Goal: Task Accomplishment & Management: Manage account settings

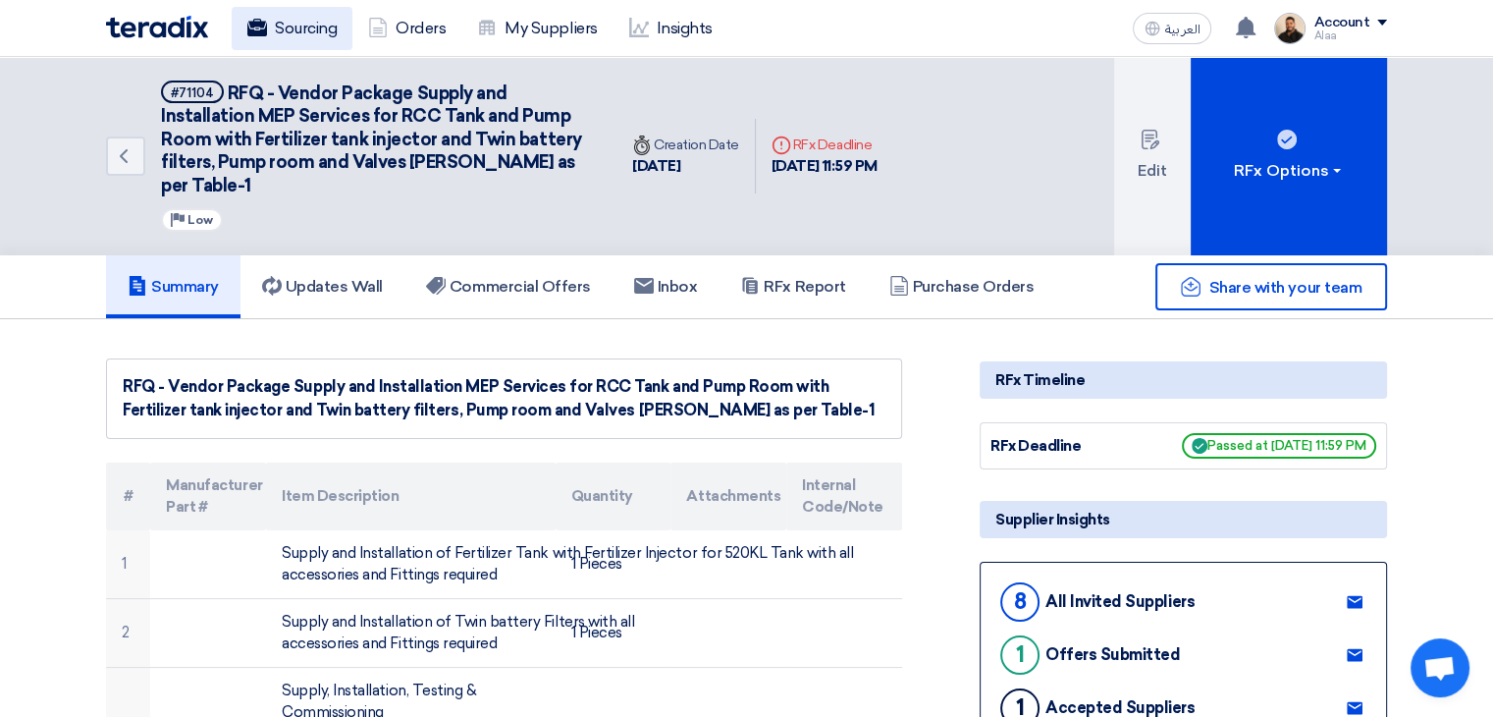
click at [302, 36] on link "Sourcing" at bounding box center [292, 28] width 121 height 43
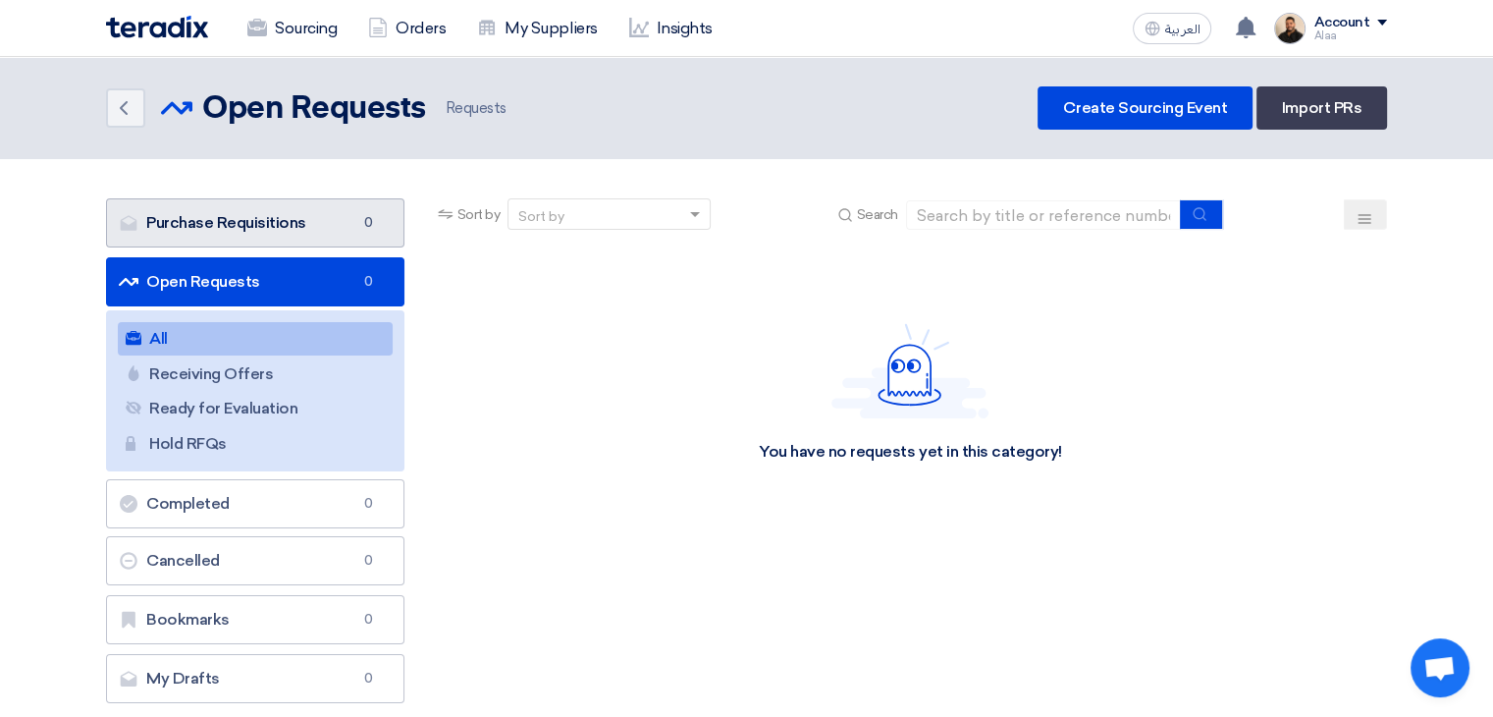
click at [363, 224] on span "0" at bounding box center [368, 223] width 24 height 20
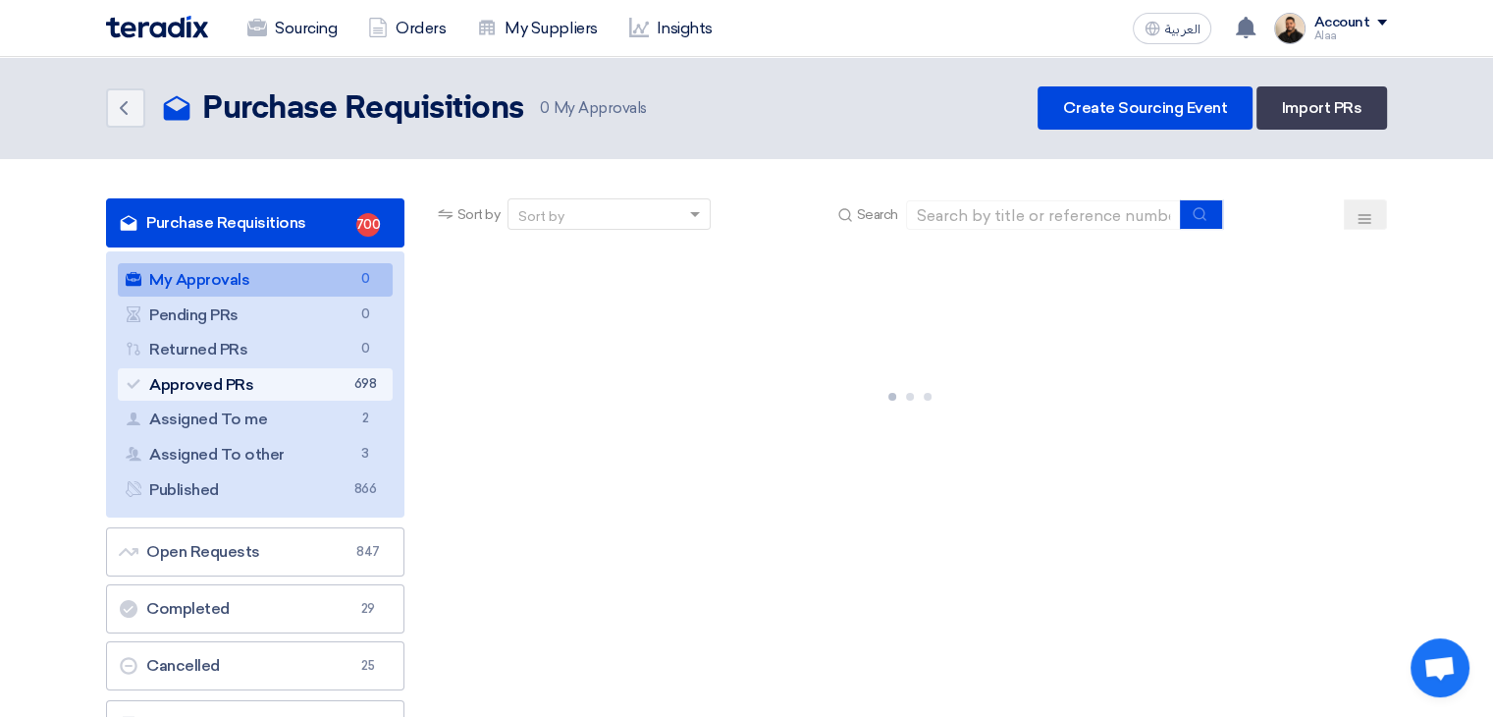
click at [360, 386] on span "698" at bounding box center [365, 384] width 24 height 21
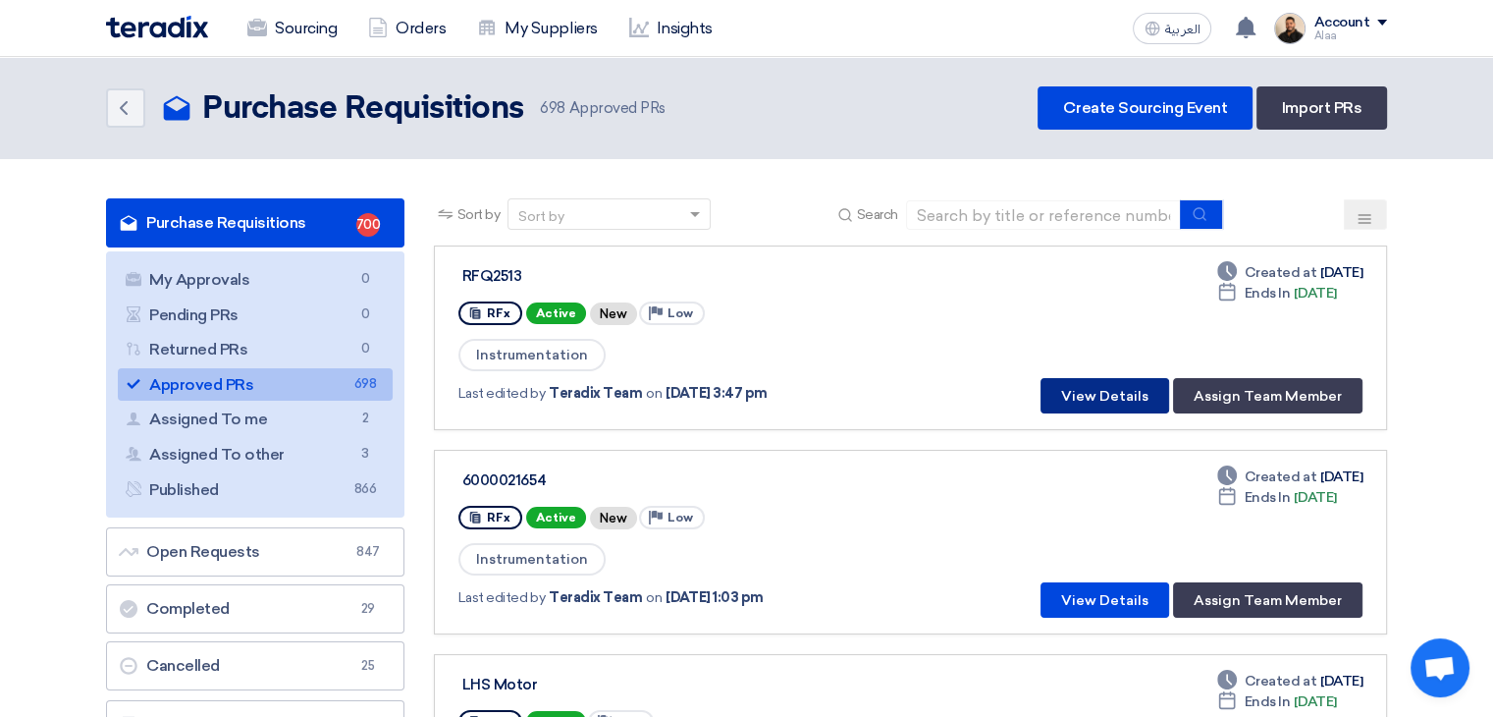
click at [1088, 381] on button "View Details" at bounding box center [1105, 395] width 129 height 35
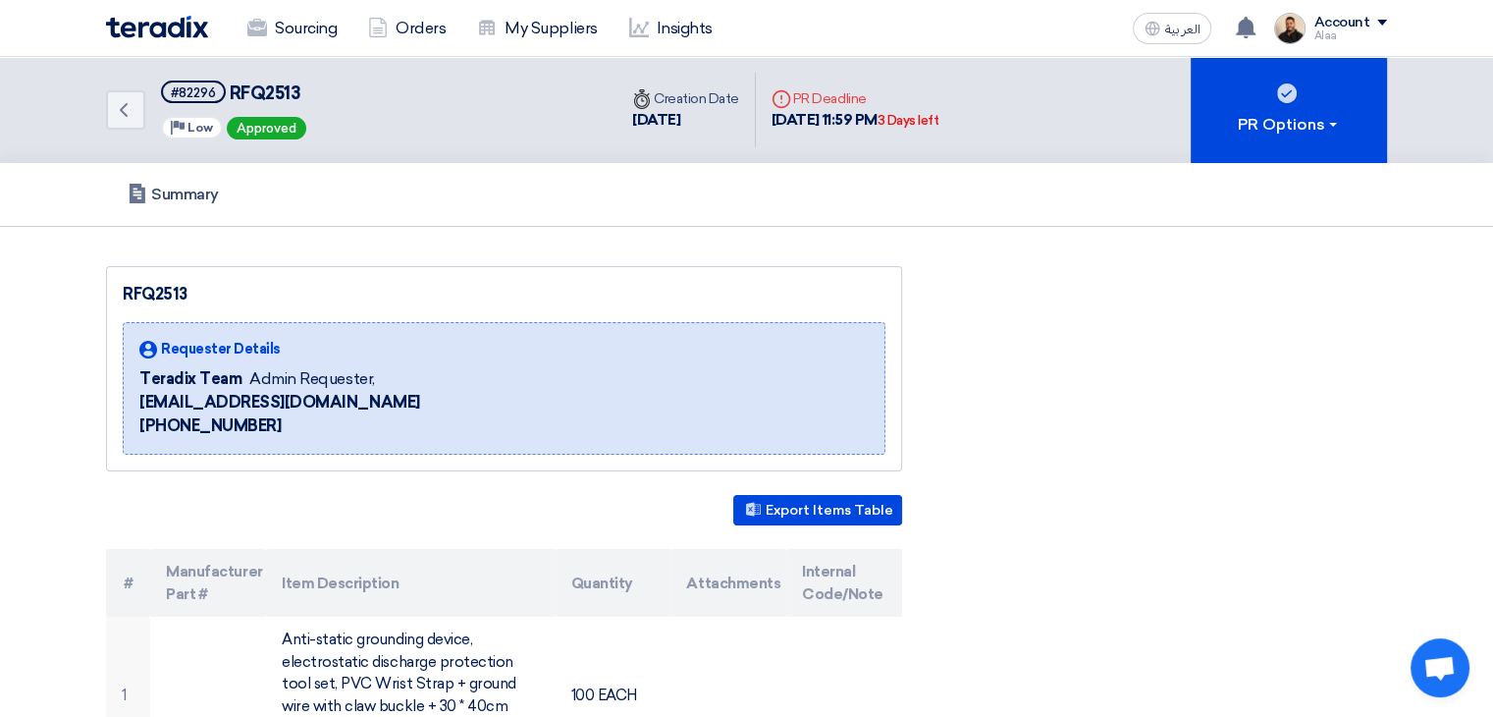
scroll to position [196, 0]
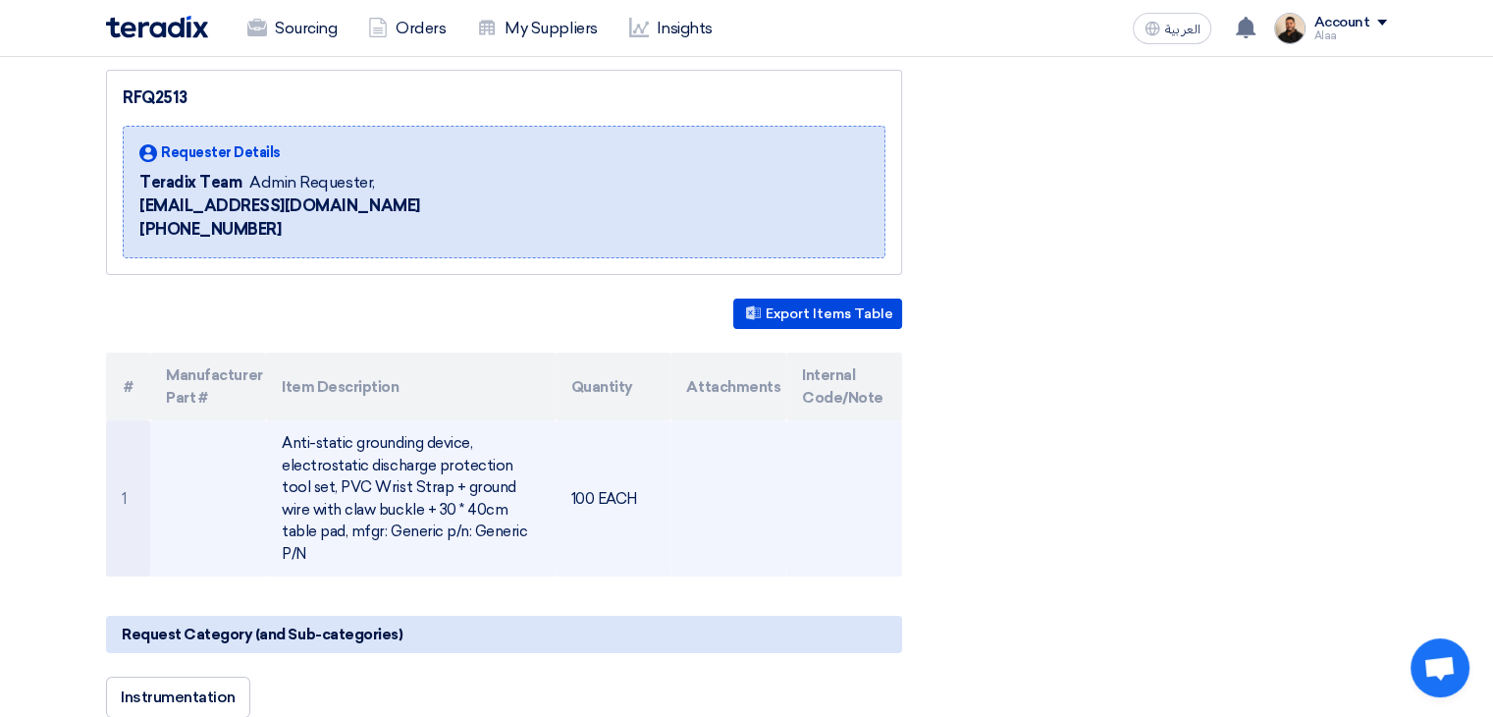
click at [420, 492] on td "Anti-static grounding device, electrostatic discharge protection tool set, PVC …" at bounding box center [410, 498] width 289 height 156
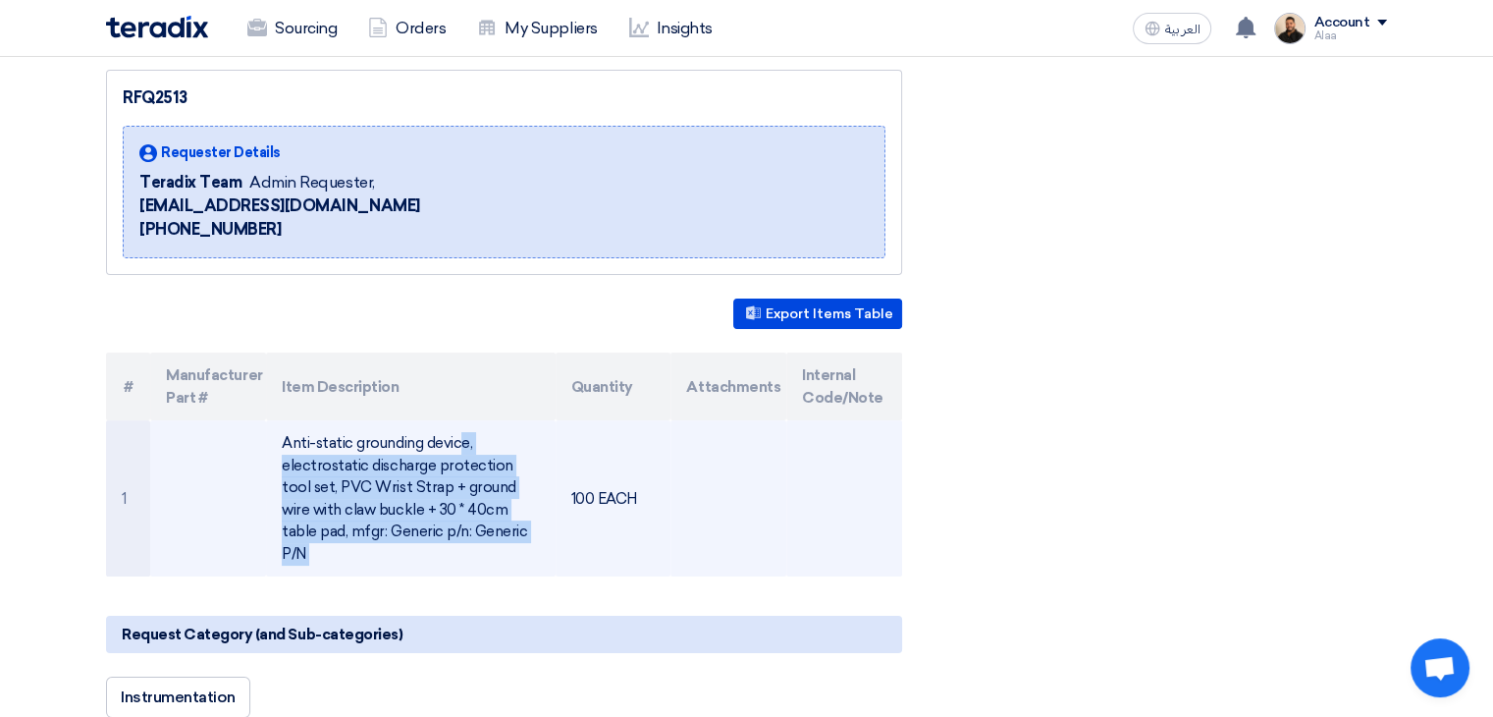
click at [420, 492] on td "Anti-static grounding device, electrostatic discharge protection tool set, PVC …" at bounding box center [410, 498] width 289 height 156
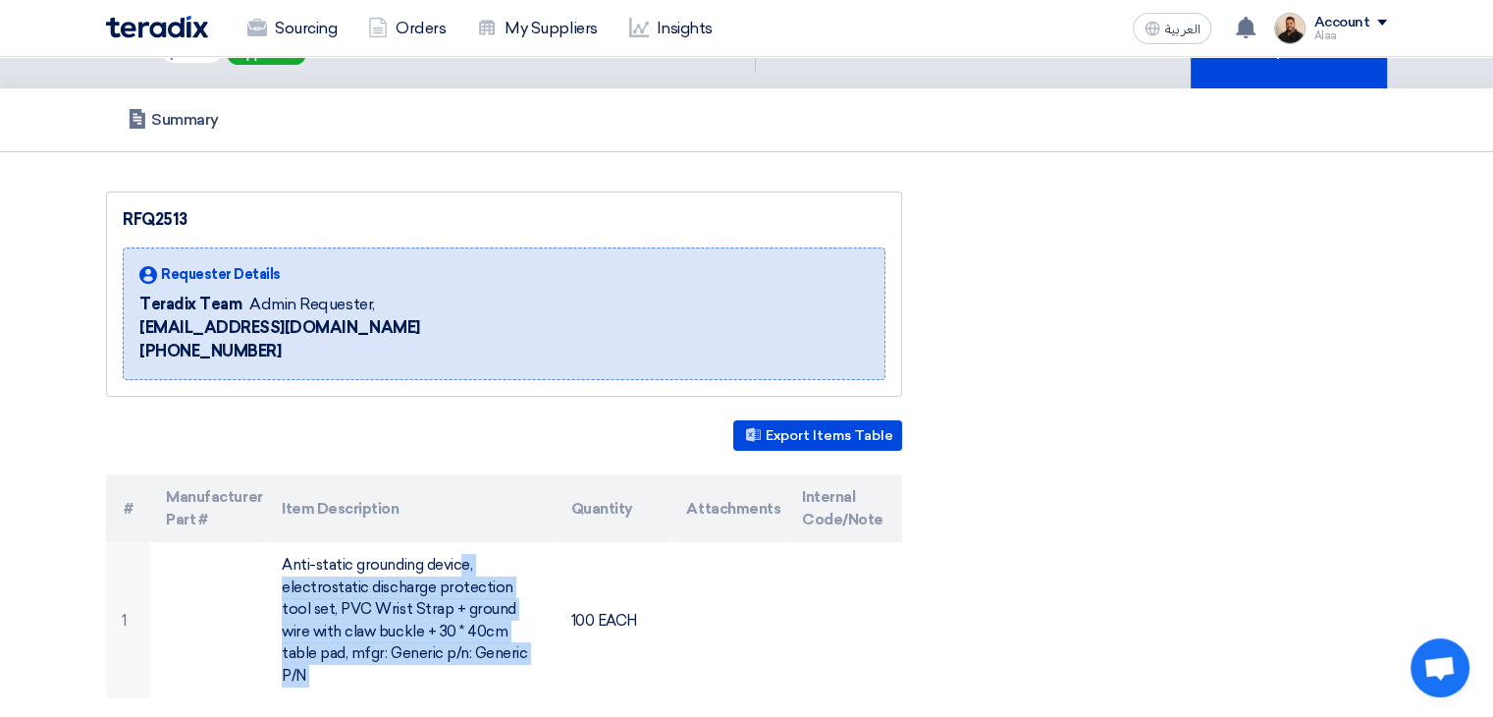
scroll to position [0, 0]
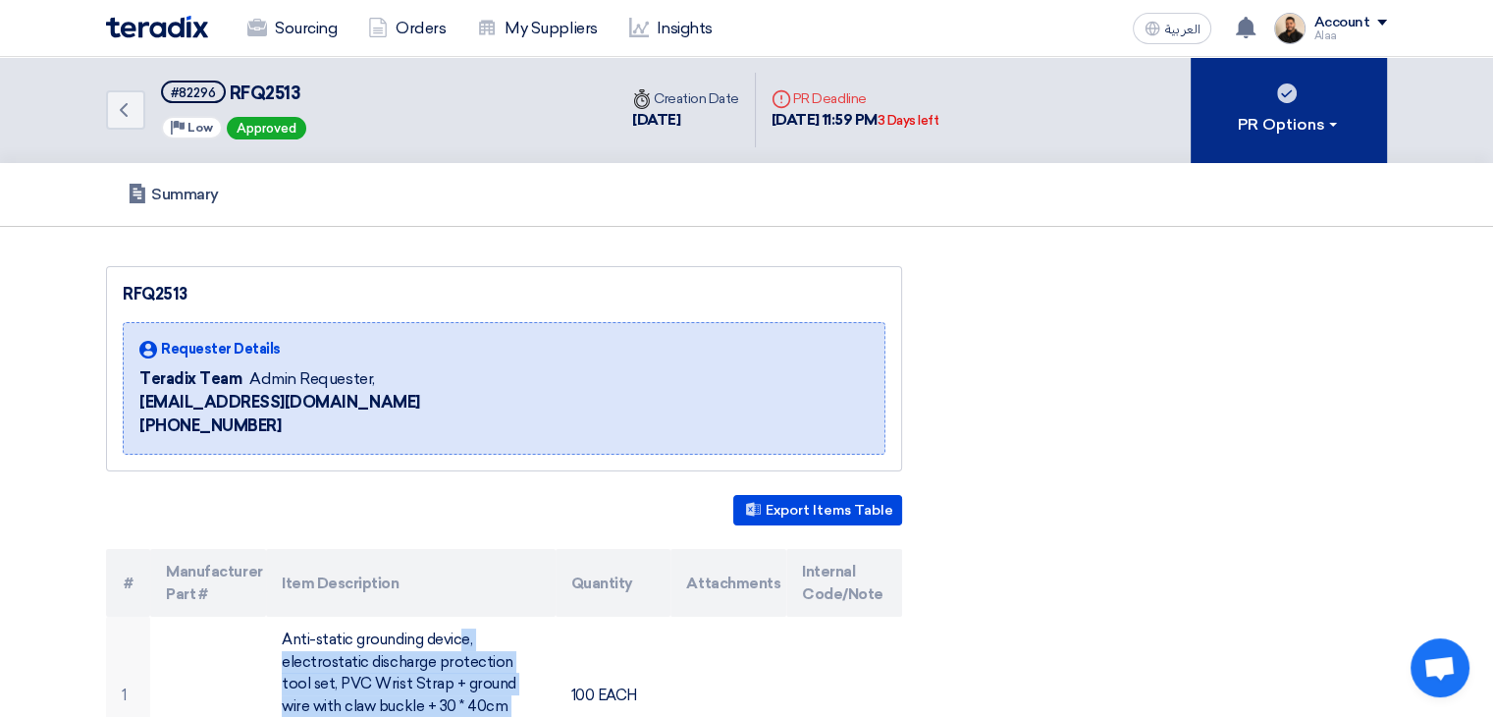
click at [1318, 126] on div "PR Options" at bounding box center [1289, 125] width 103 height 24
click at [1328, 136] on button "PR Options" at bounding box center [1289, 110] width 196 height 106
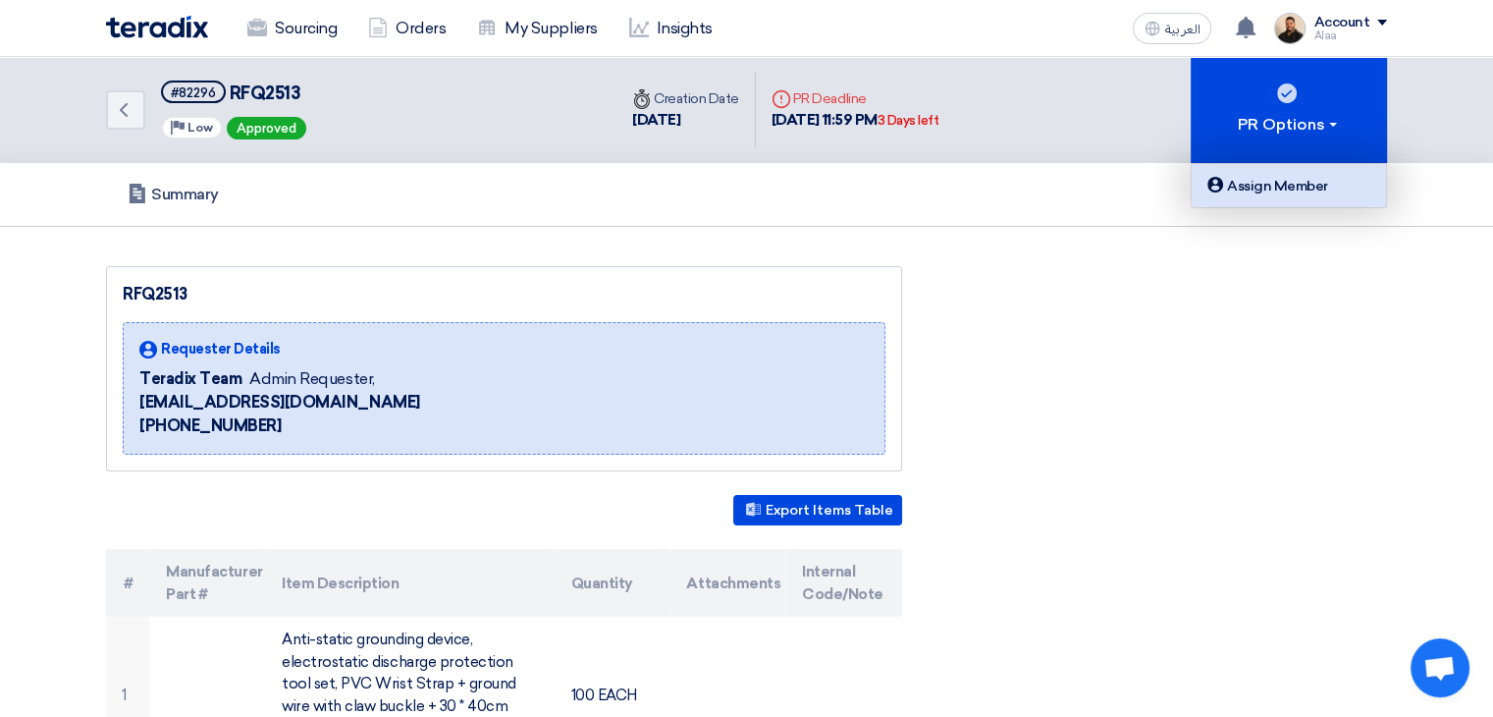
click at [1290, 189] on div "Assign Member" at bounding box center [1289, 186] width 171 height 24
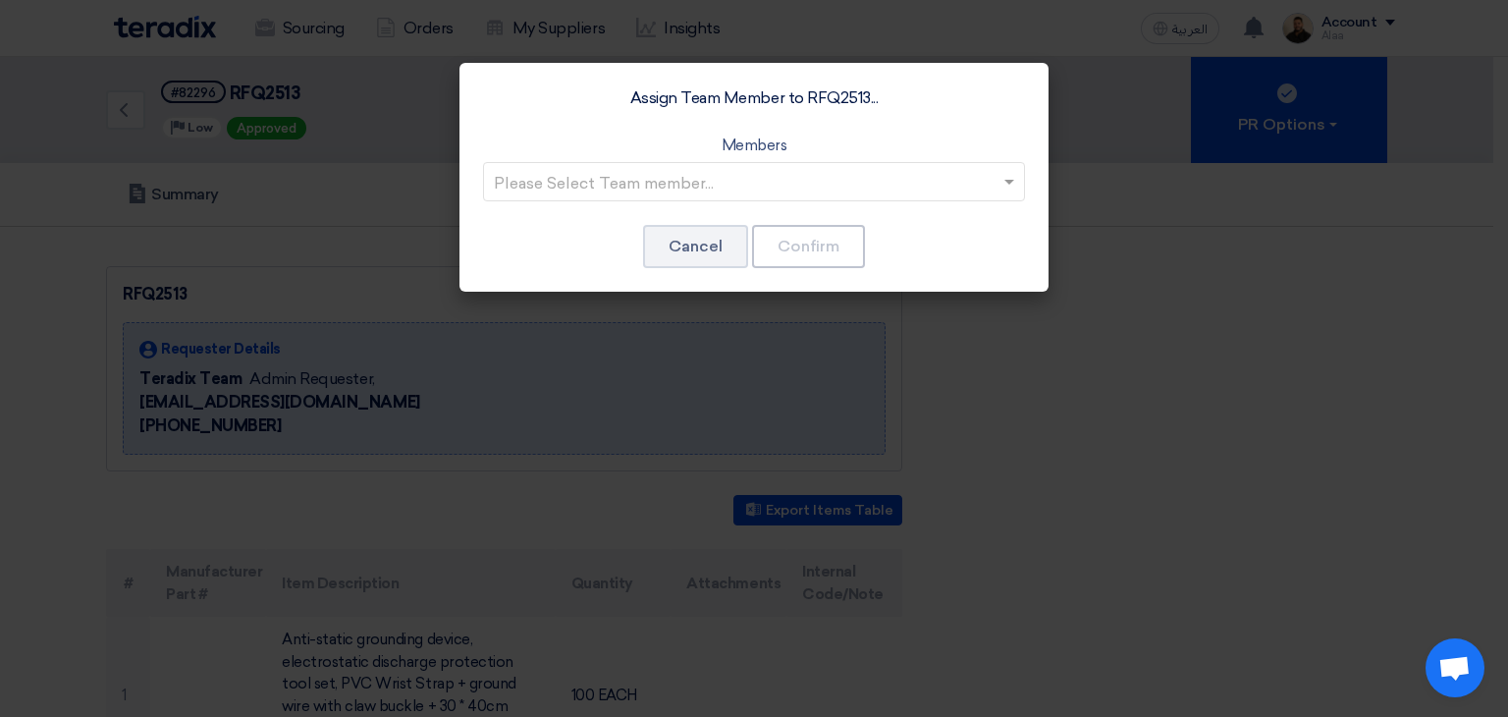
click at [855, 199] on ng-select "Please Select Team member..." at bounding box center [754, 181] width 542 height 39
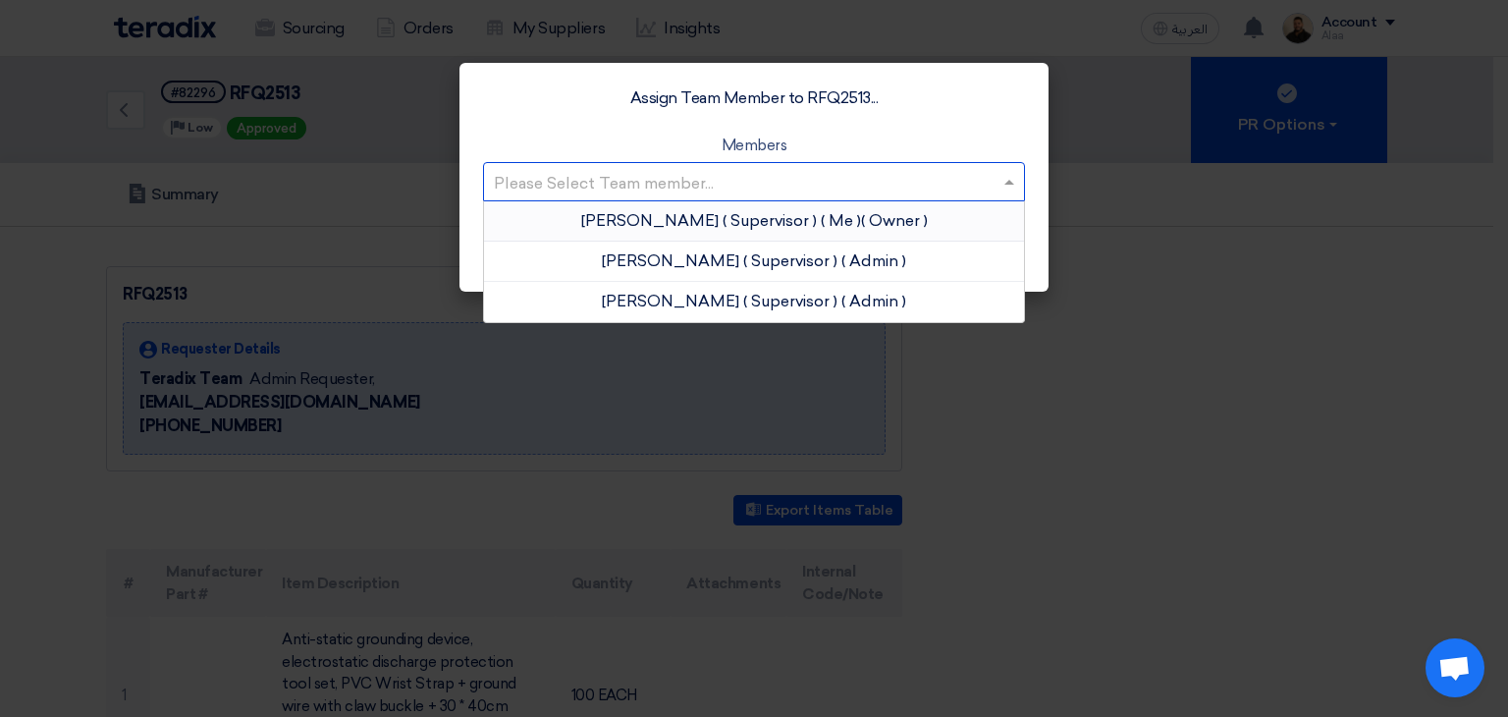
click at [865, 223] on app-roles "Owner" at bounding box center [894, 220] width 59 height 19
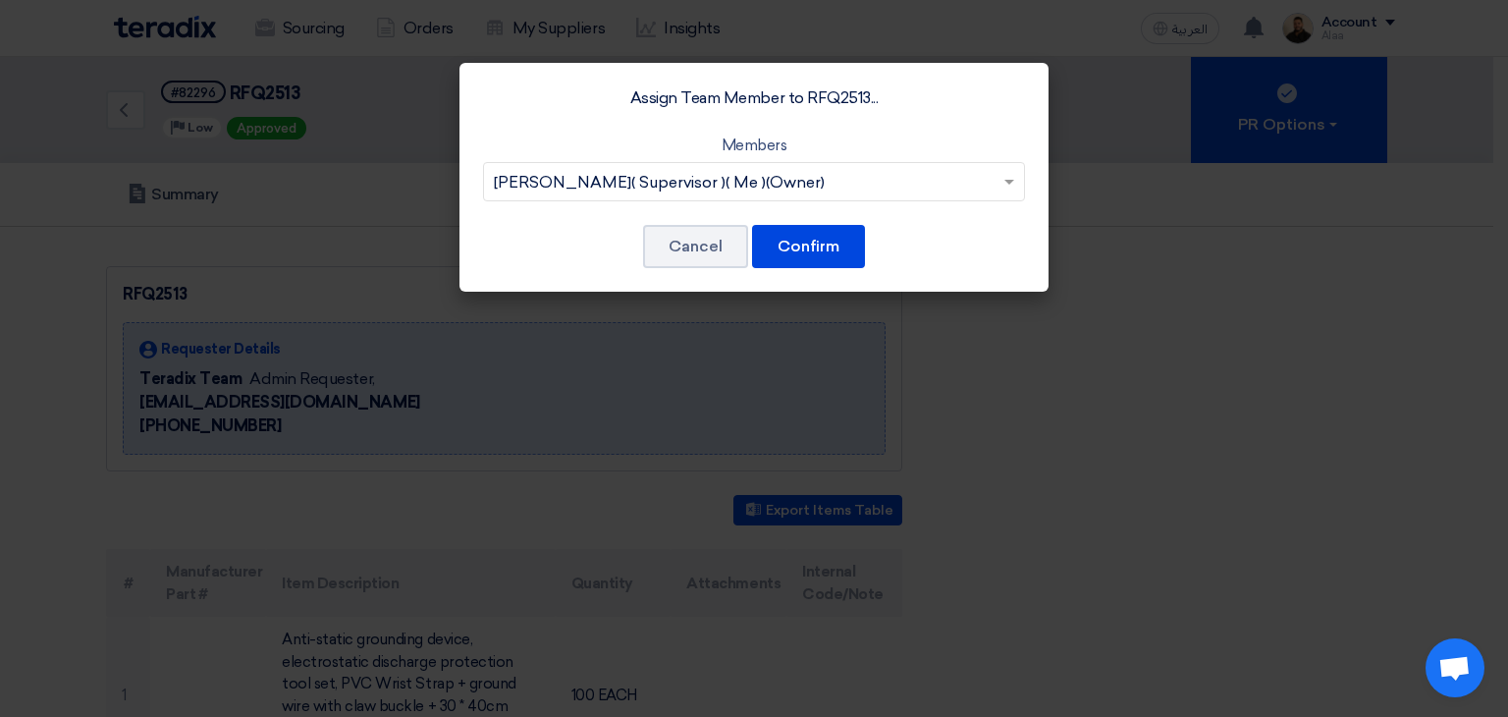
click at [843, 223] on div "Assign Team Member to RFQ2513... Members Please Select Team member... [PERSON_N…" at bounding box center [753, 177] width 589 height 229
click at [836, 248] on button "Confirm" at bounding box center [808, 246] width 113 height 43
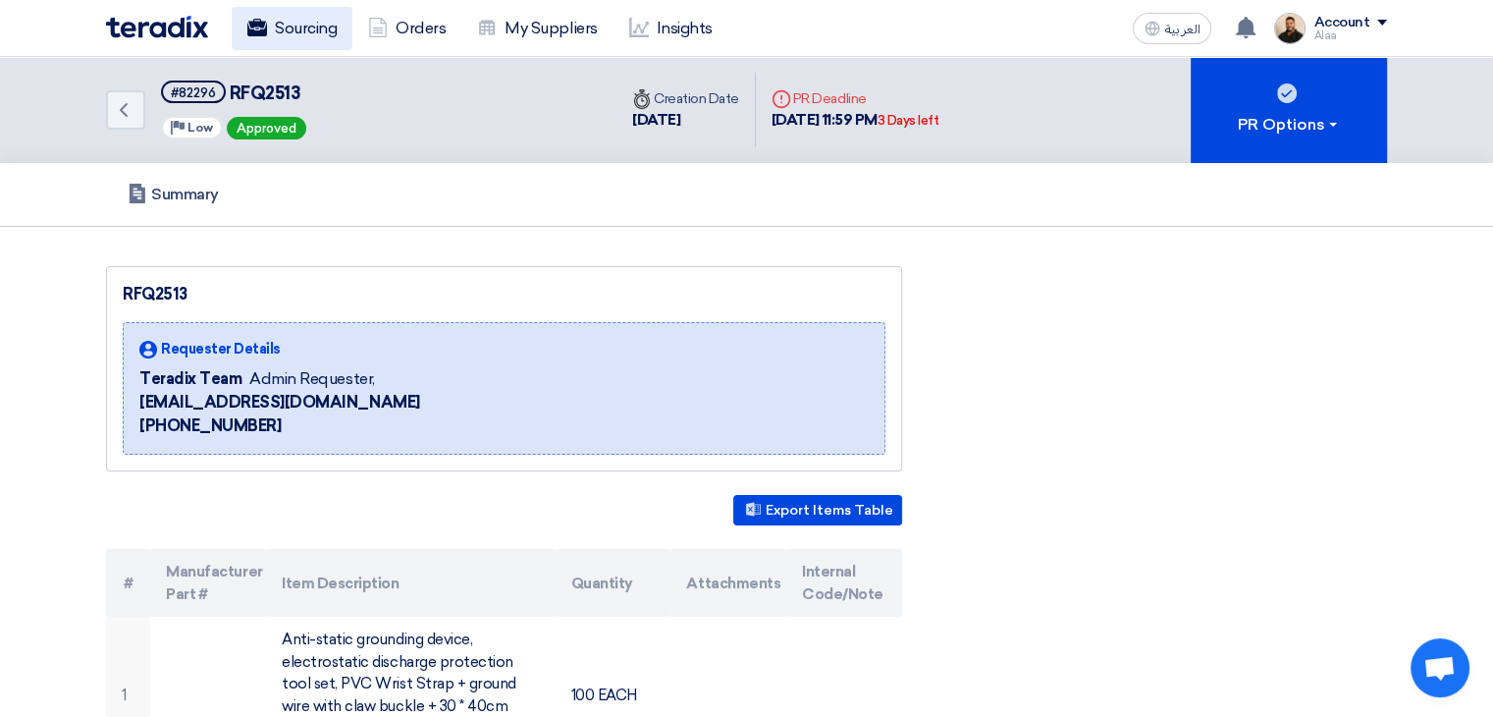
click at [305, 42] on link "Sourcing" at bounding box center [292, 28] width 121 height 43
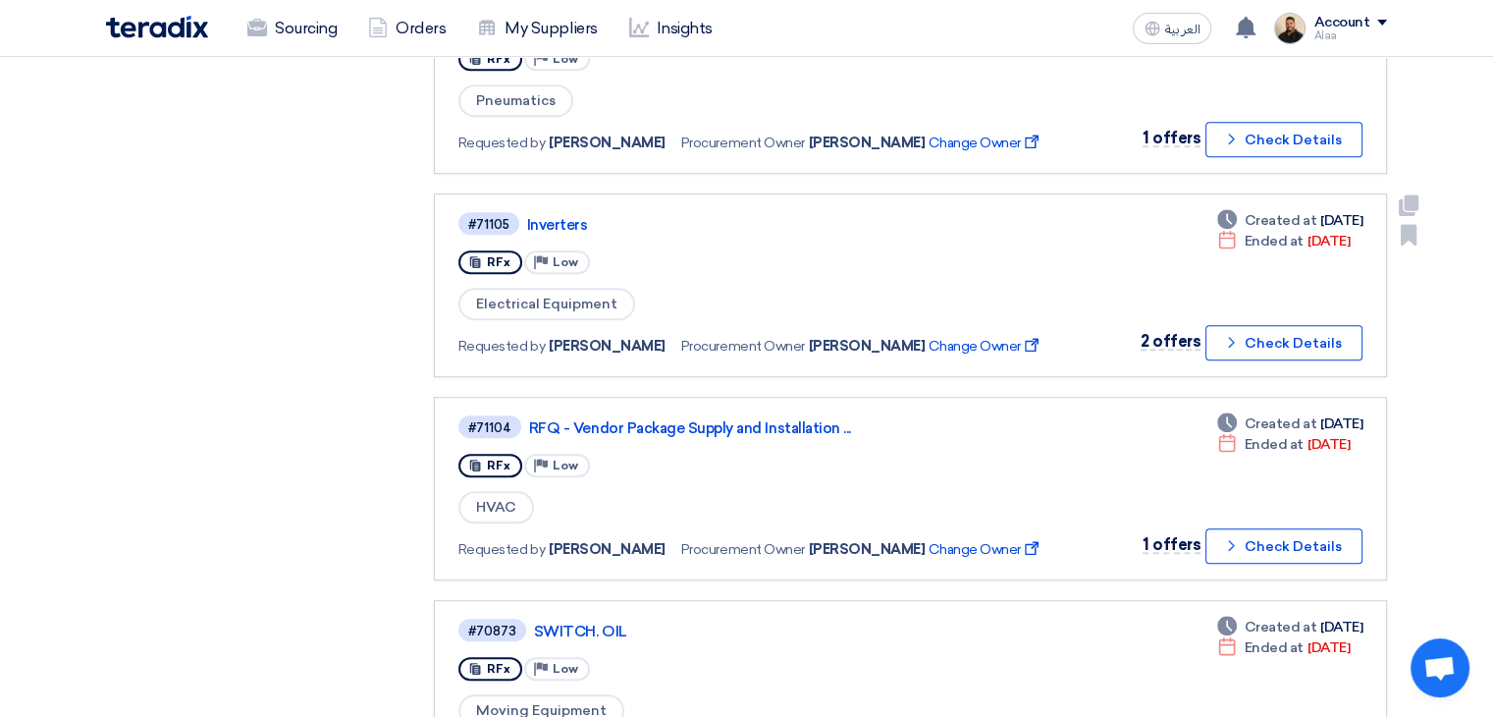
scroll to position [1080, 0]
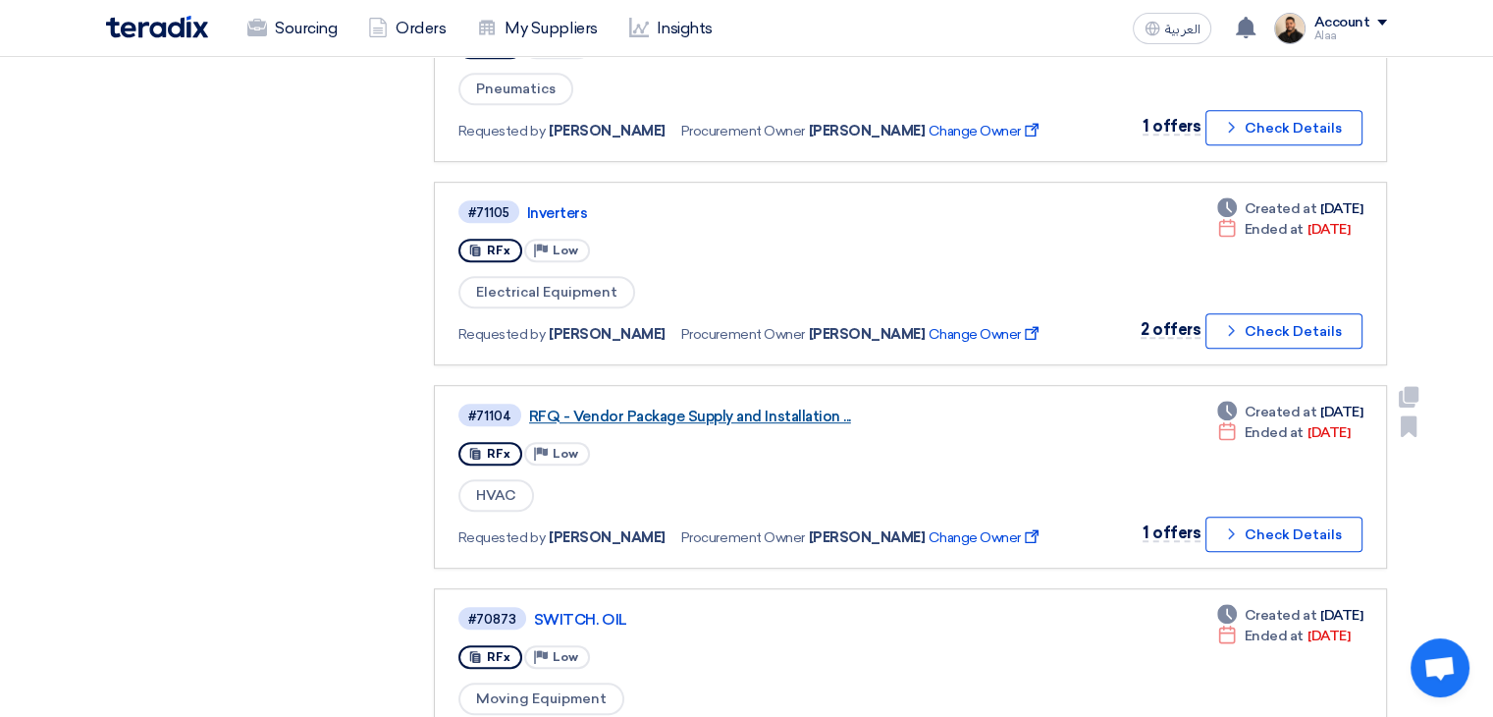
click at [734, 407] on link "RFQ - Vendor Package Supply and Installation ..." at bounding box center [774, 416] width 491 height 18
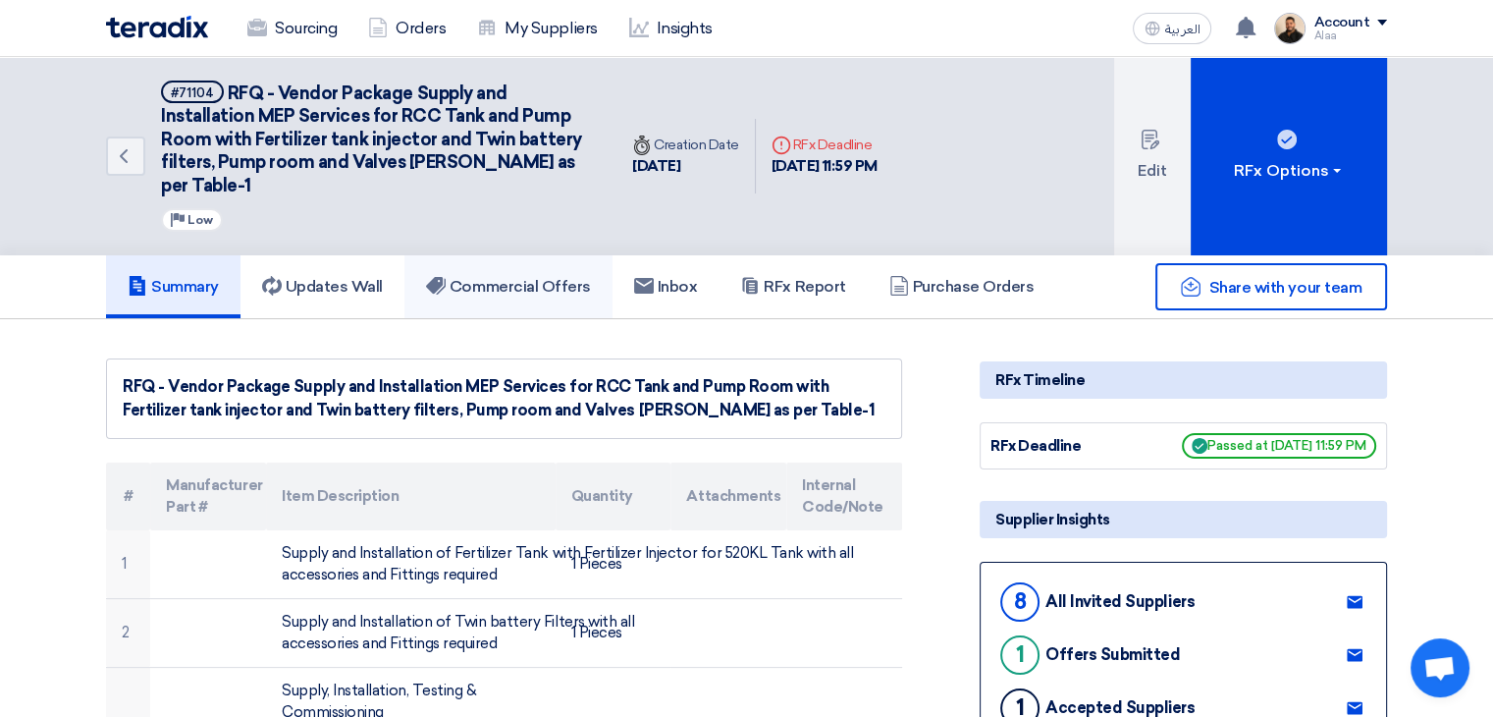
click at [567, 284] on h5 "Commercial Offers" at bounding box center [508, 287] width 165 height 20
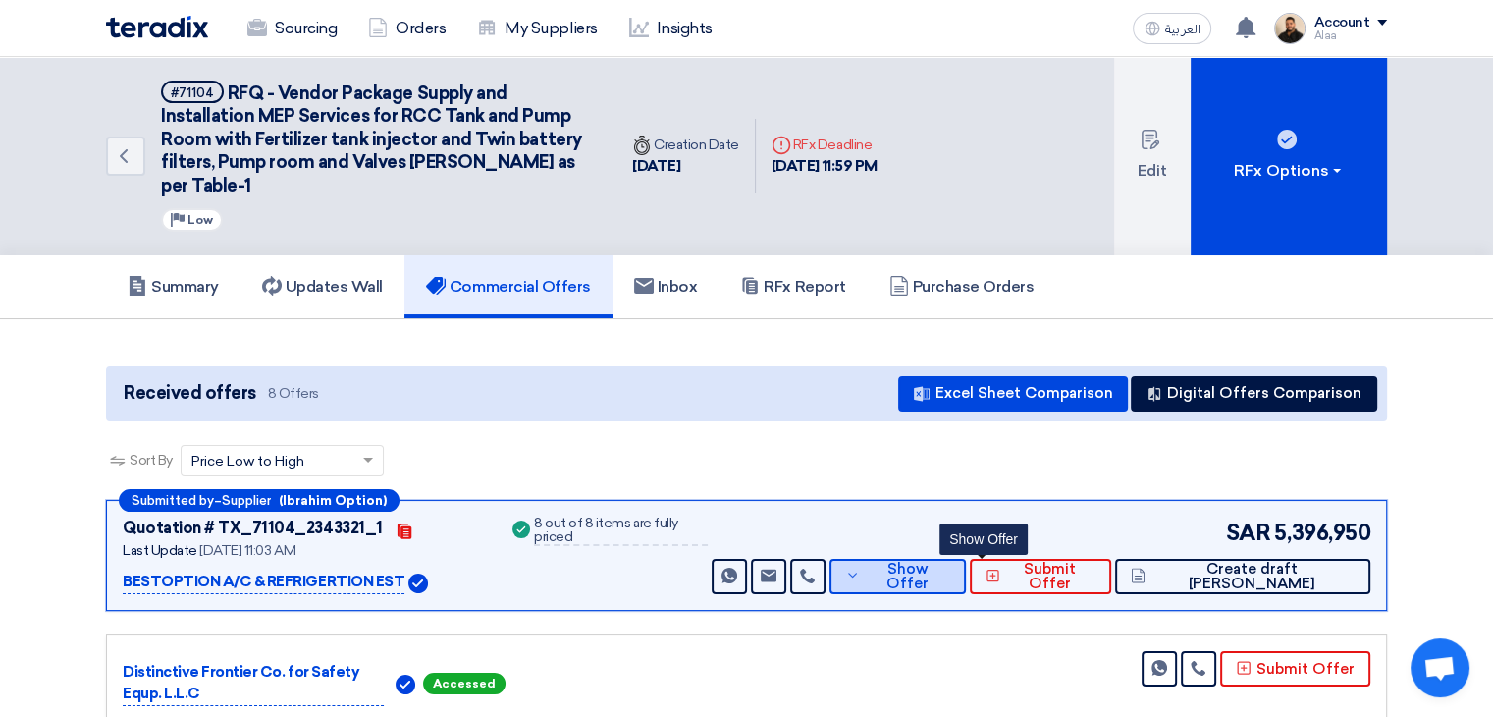
click at [949, 574] on span "Show Offer" at bounding box center [907, 576] width 84 height 29
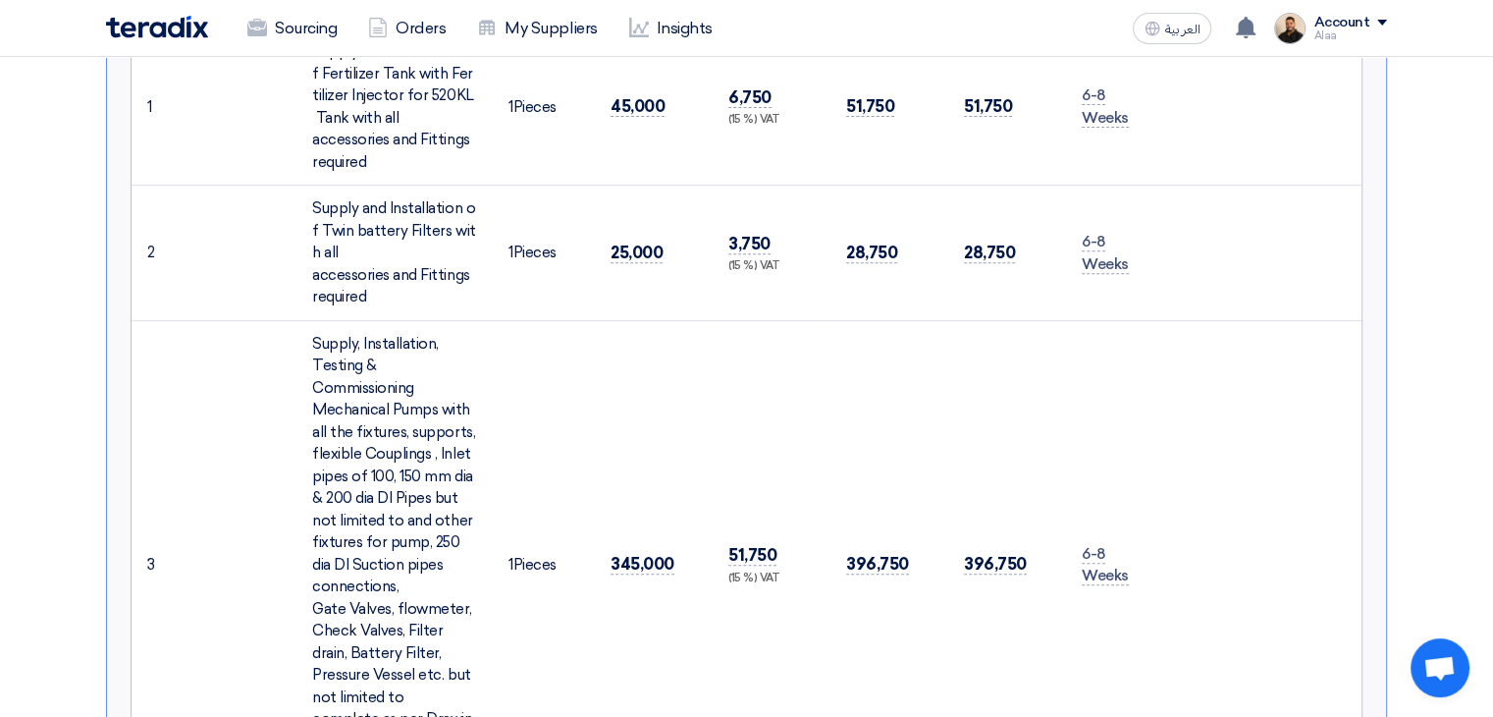
scroll to position [295, 0]
